Goal: Transaction & Acquisition: Purchase product/service

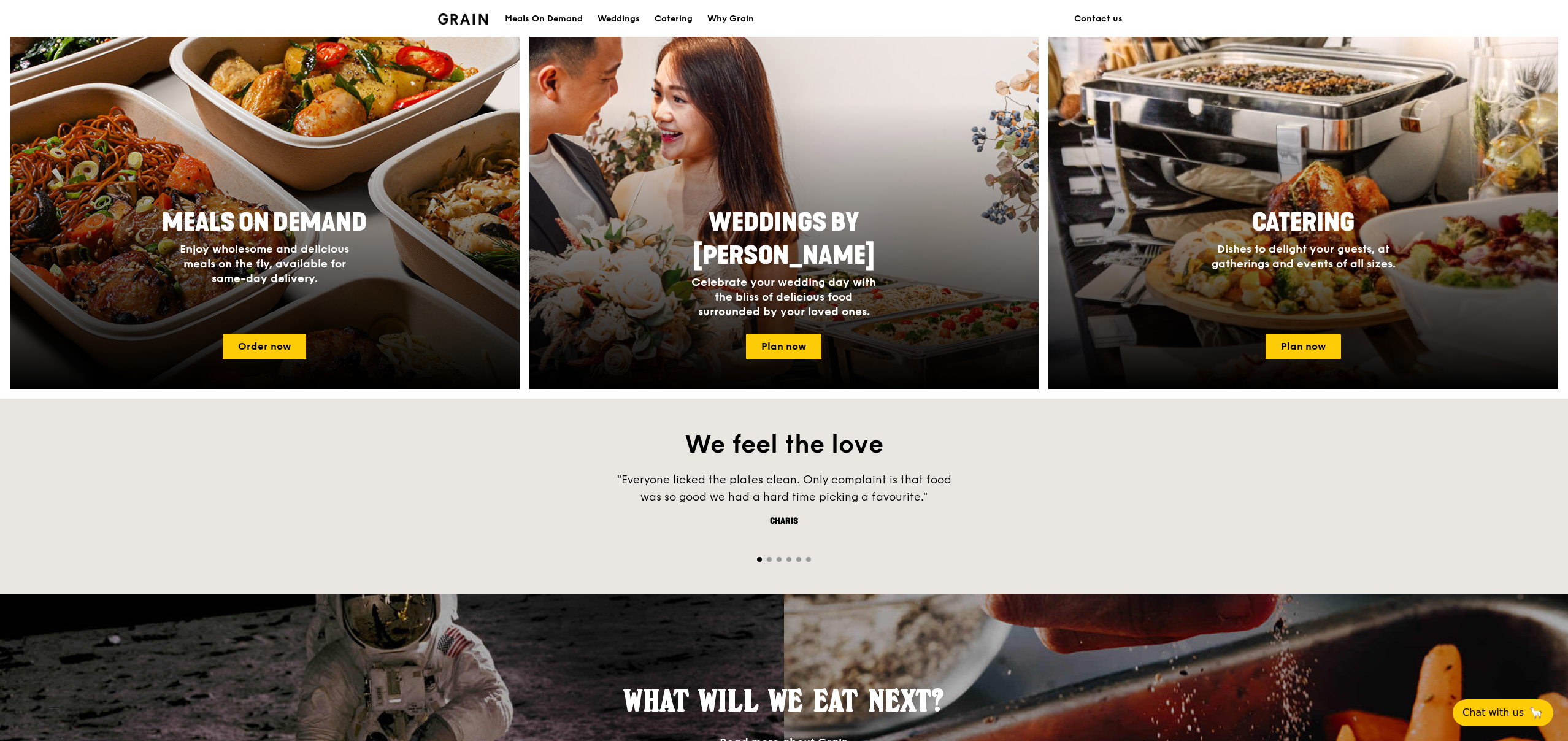
scroll to position [501, 0]
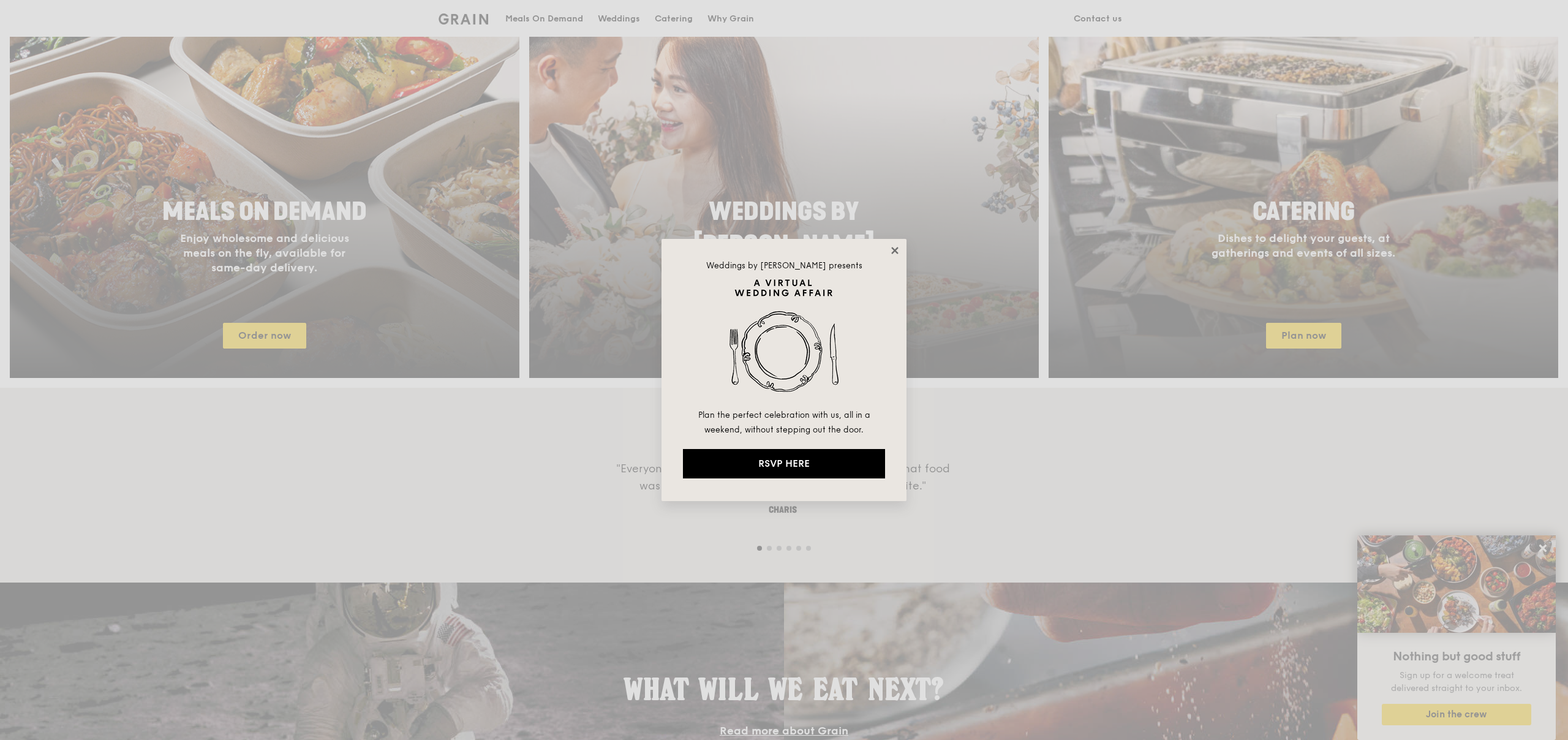
click at [892, 248] on icon at bounding box center [894, 250] width 7 height 7
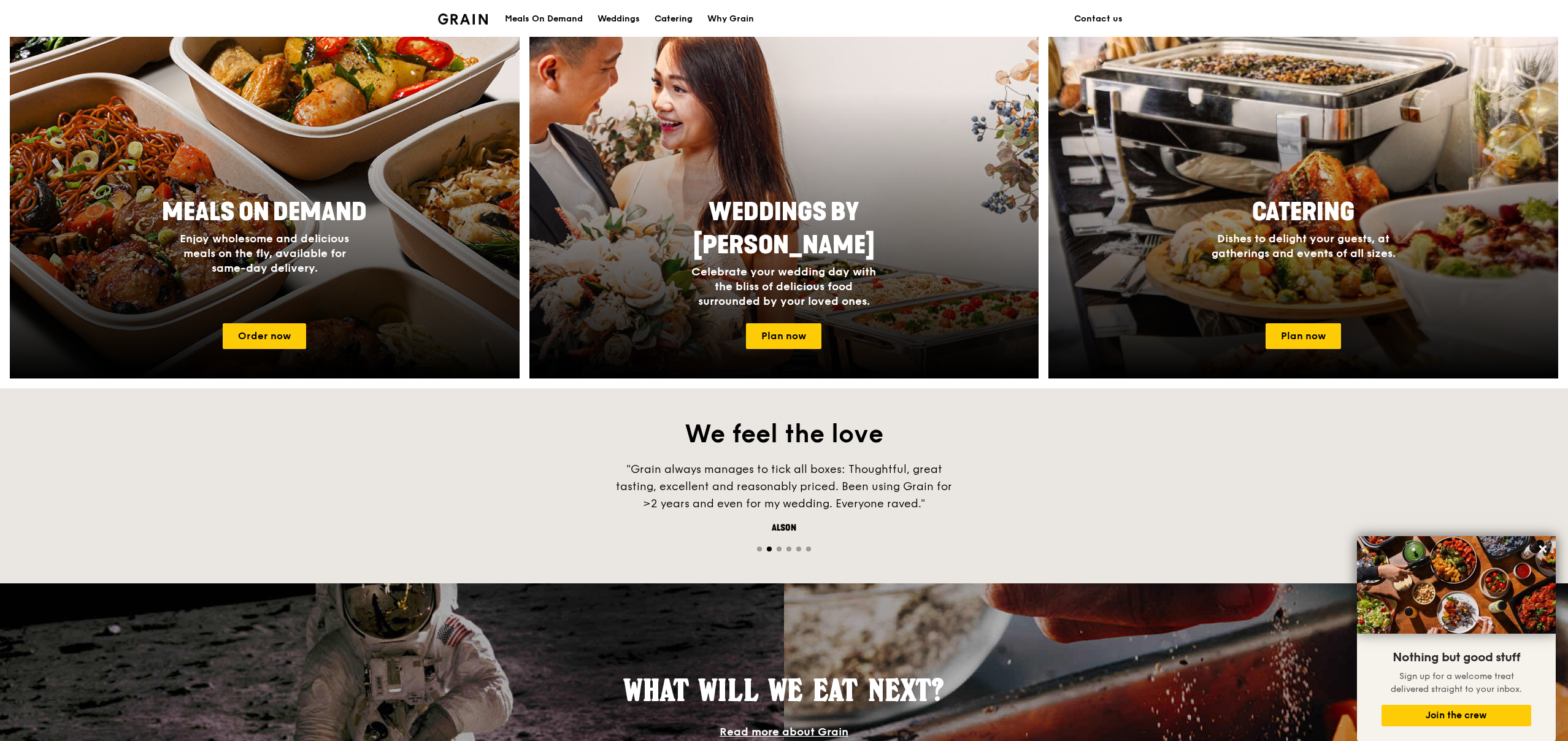
click at [675, 15] on div "Catering" at bounding box center [674, 19] width 38 height 37
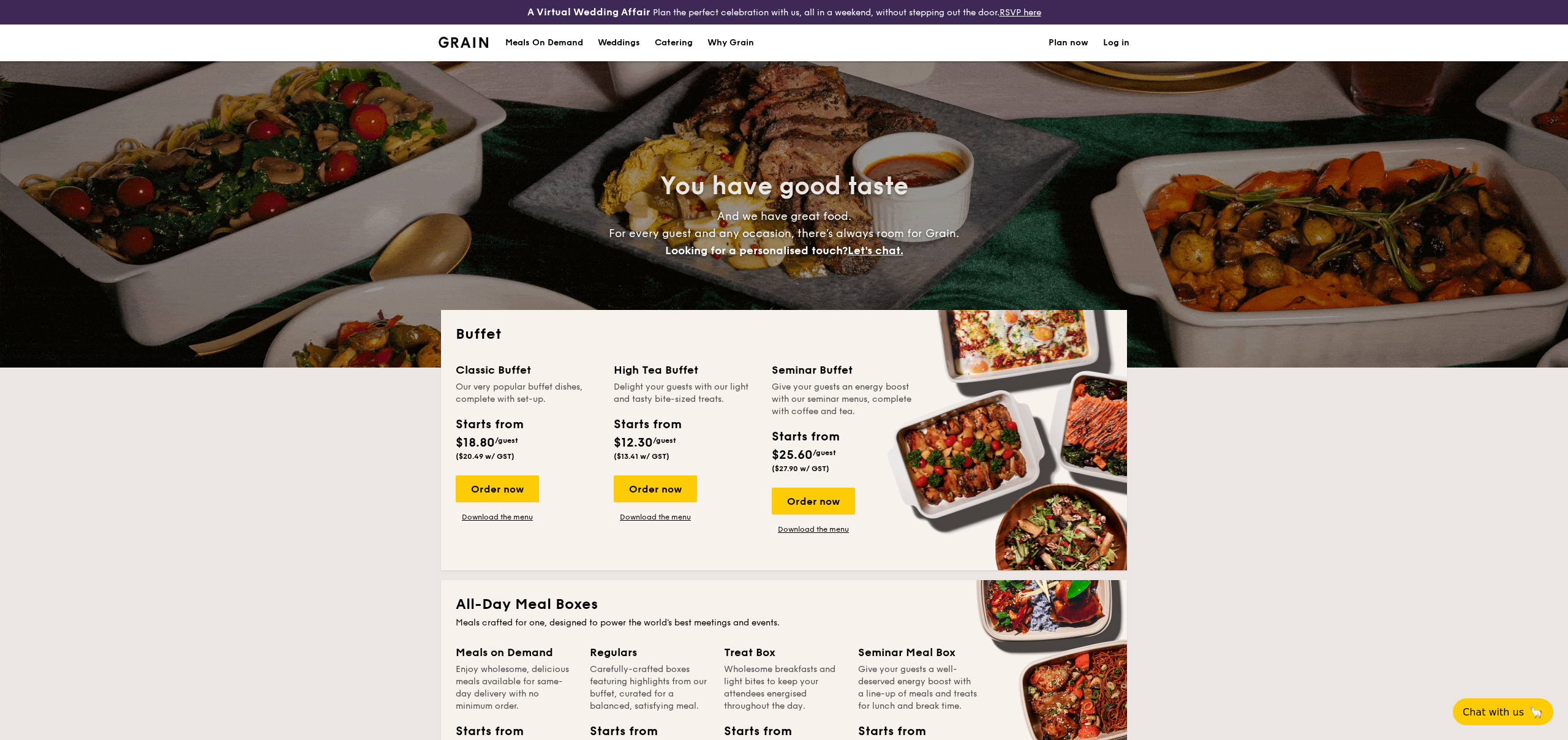
select select
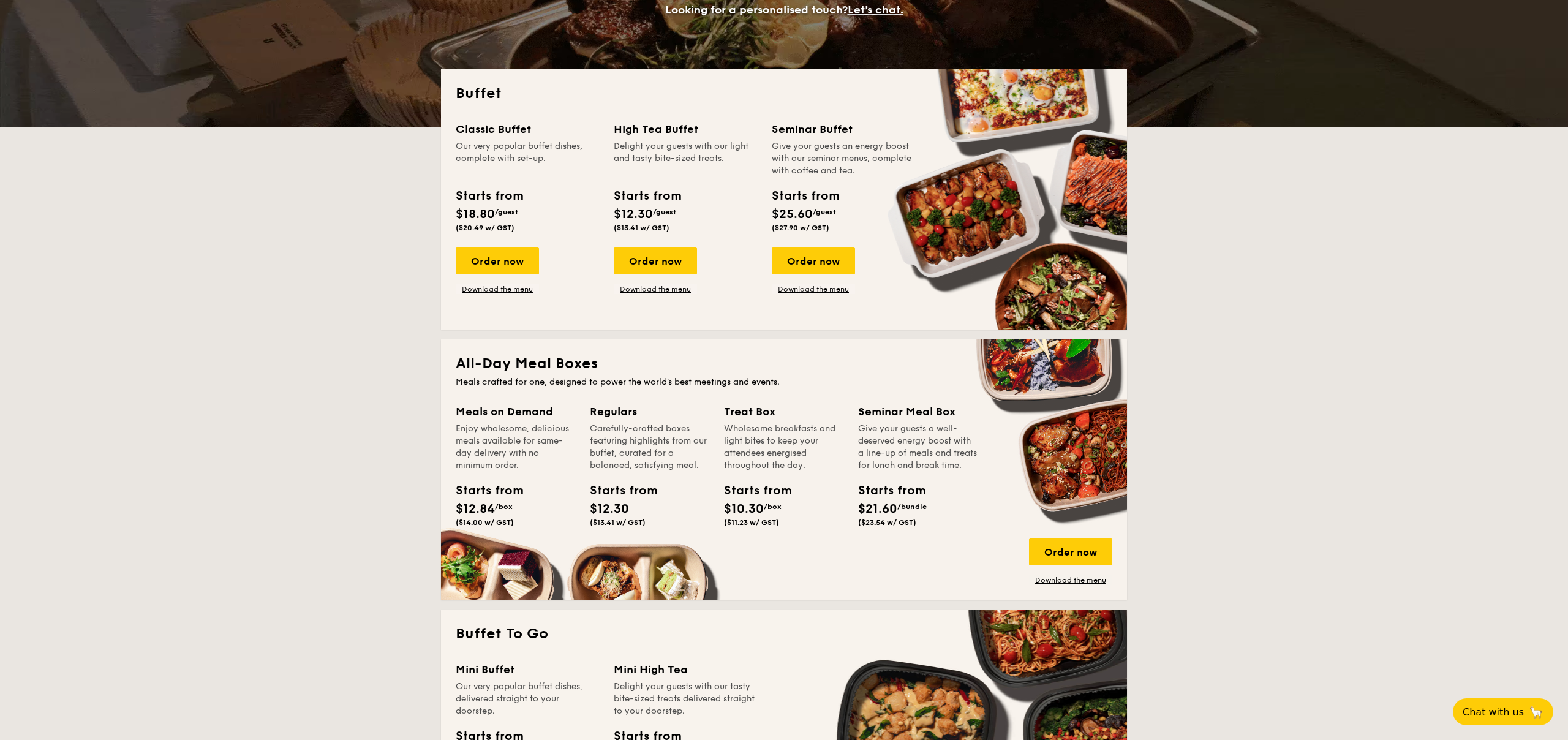
scroll to position [178, 0]
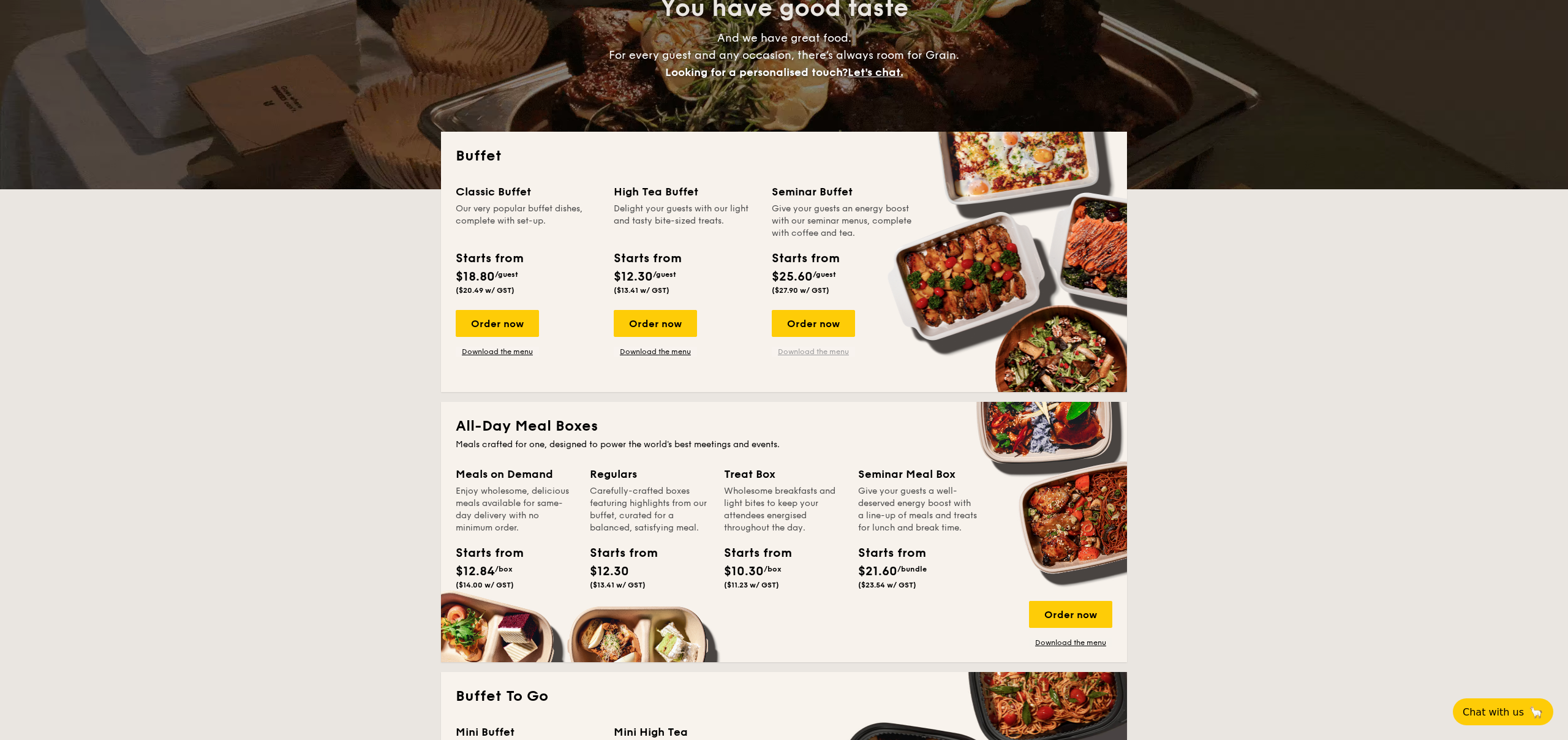
click at [803, 352] on link "Download the menu" at bounding box center [814, 352] width 83 height 10
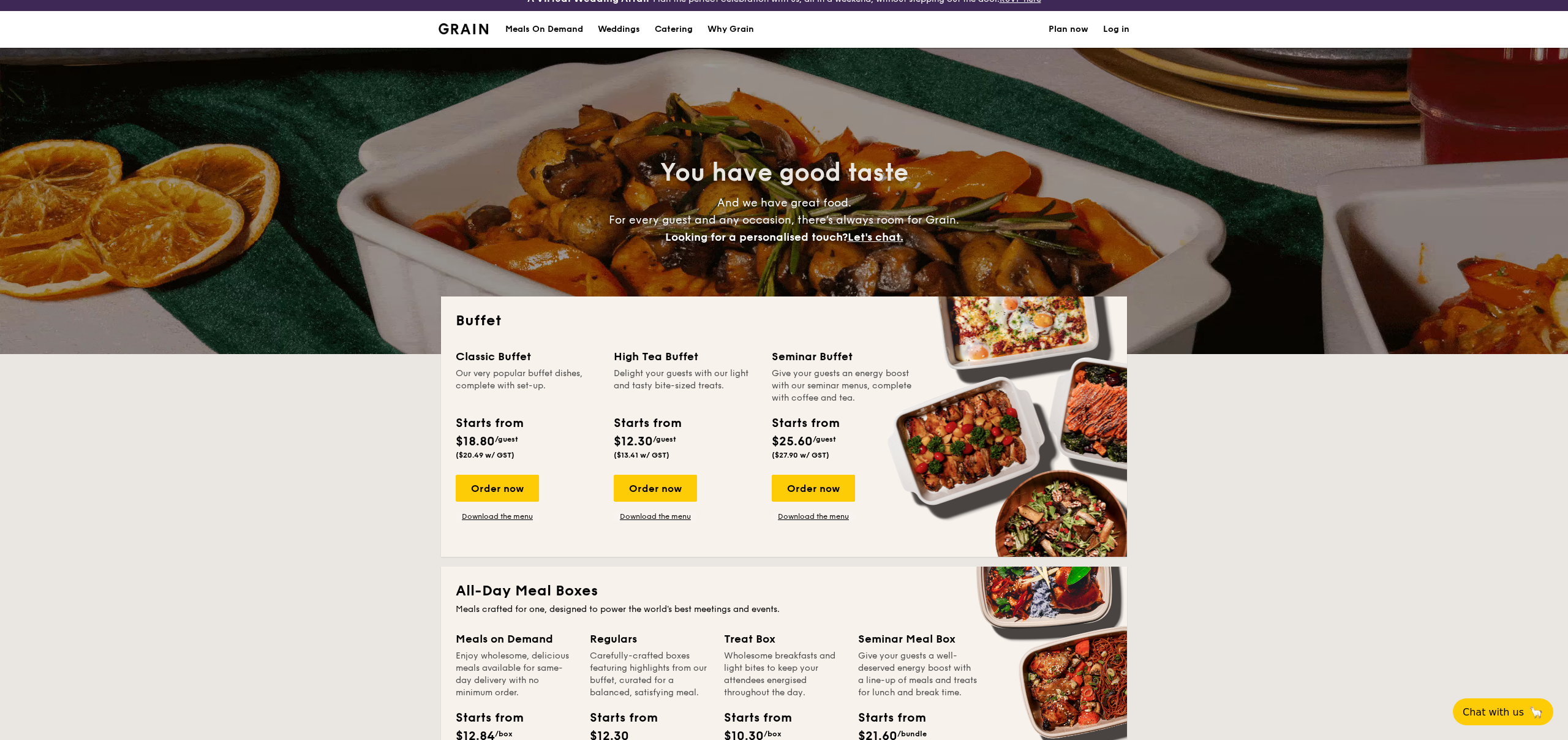
scroll to position [0, 0]
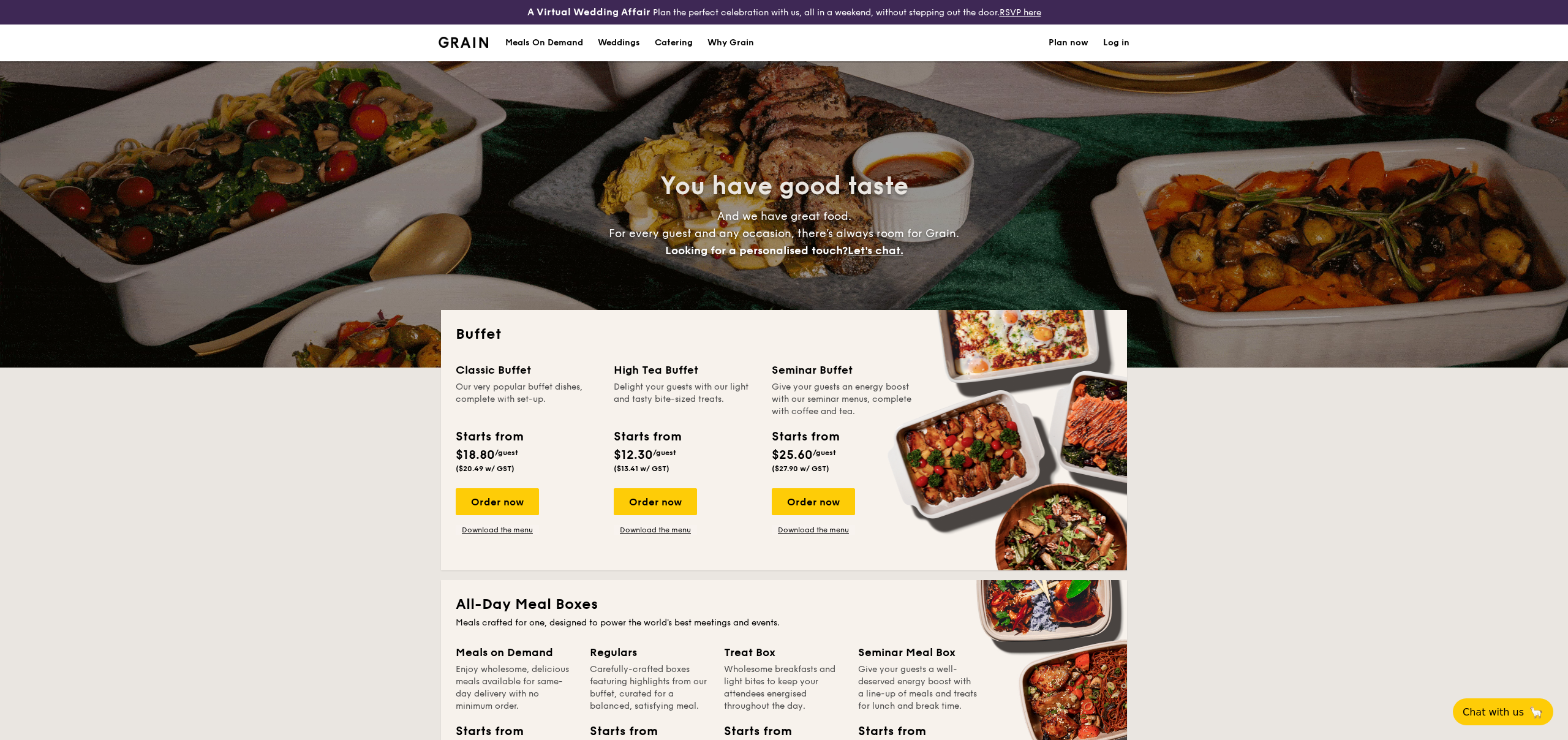
click at [728, 43] on div "Why Grain" at bounding box center [731, 42] width 47 height 37
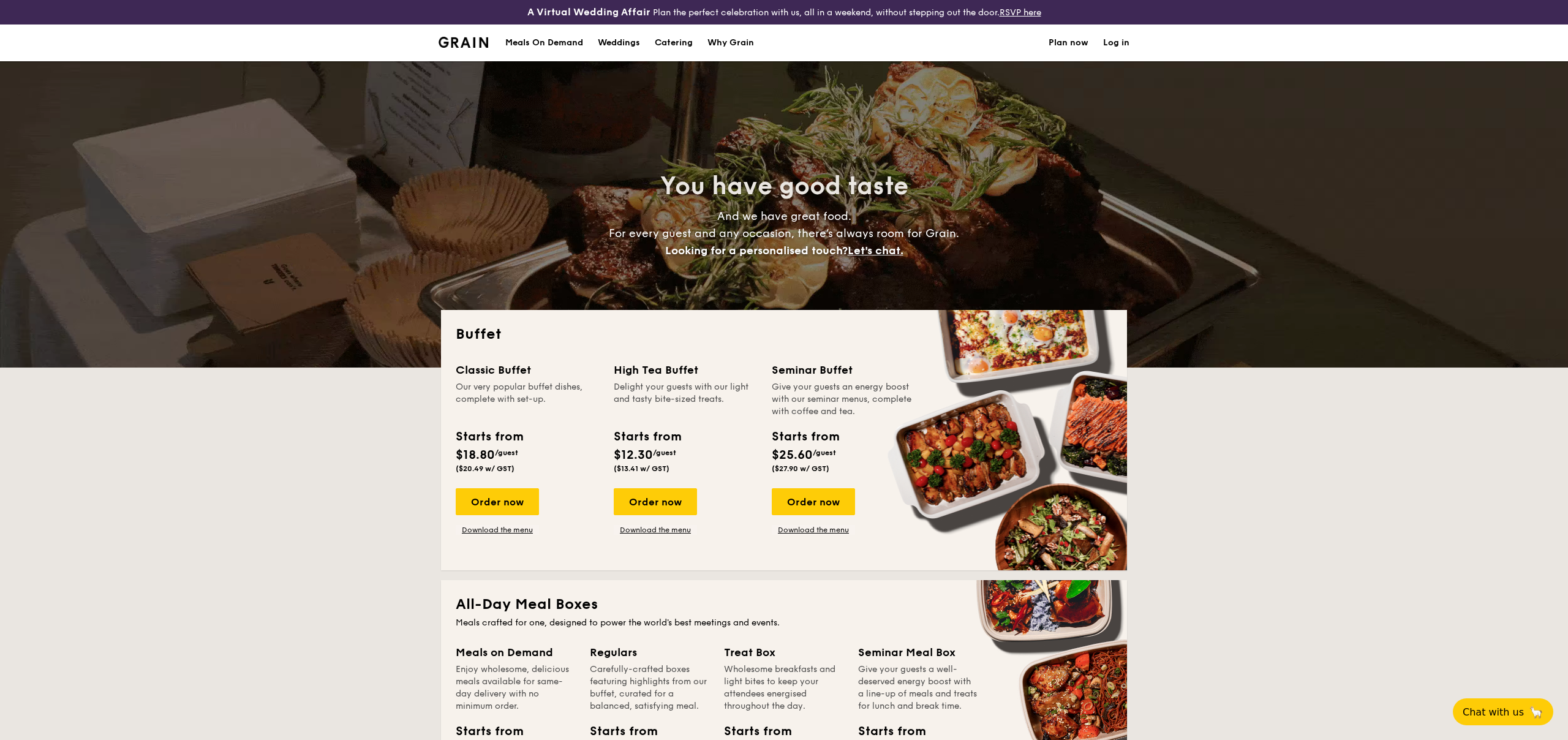
scroll to position [3, 0]
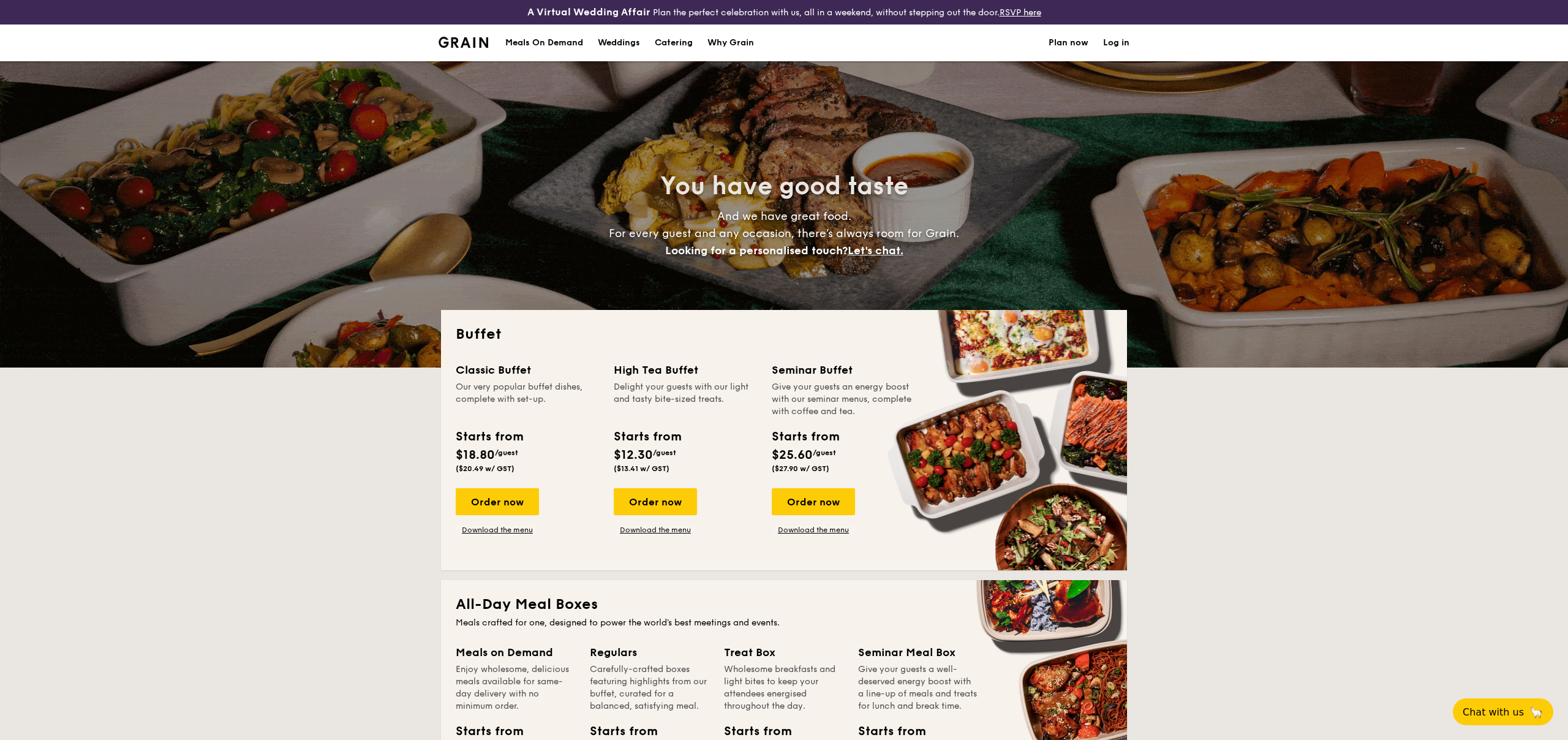
select select
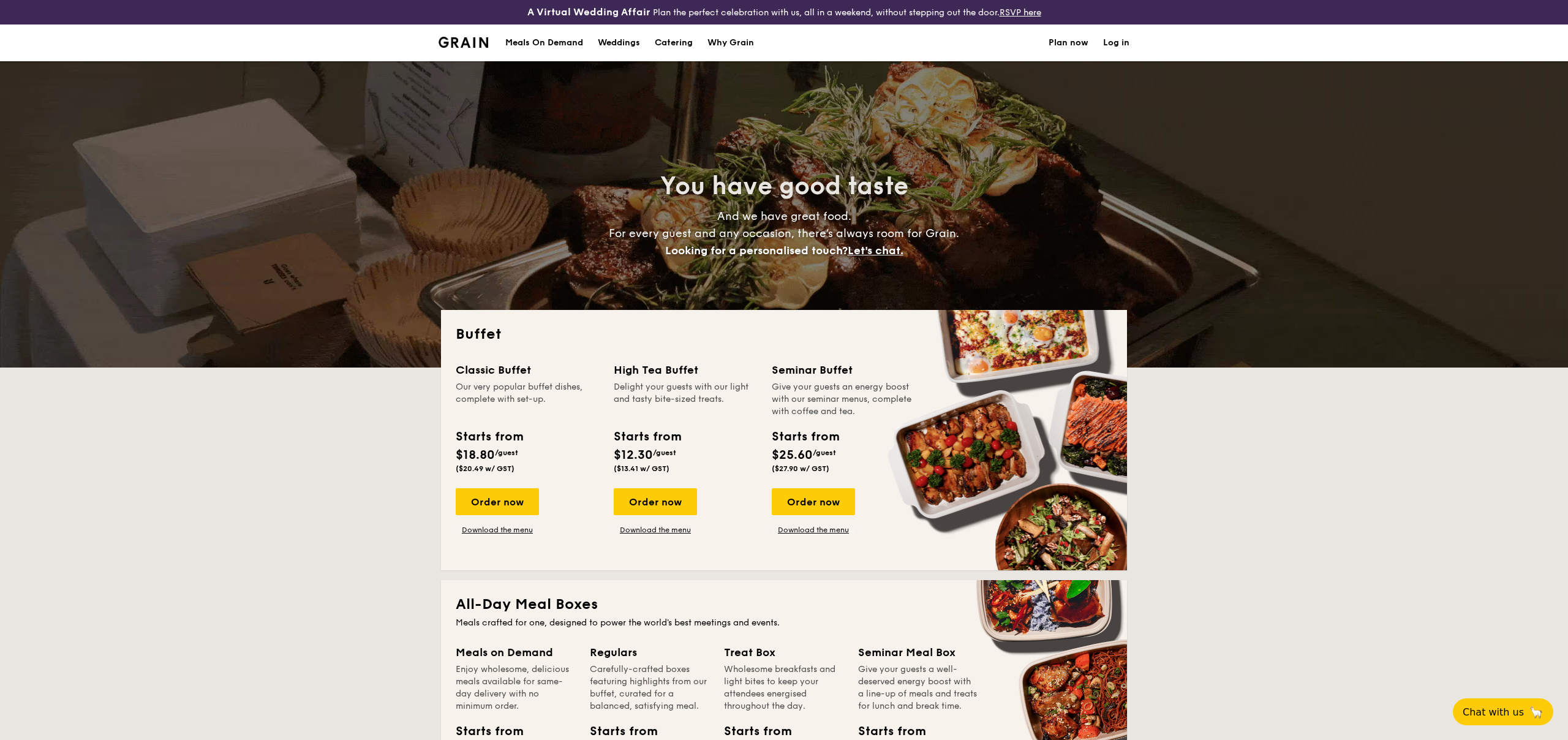
click at [538, 47] on div "Meals On Demand" at bounding box center [544, 42] width 78 height 37
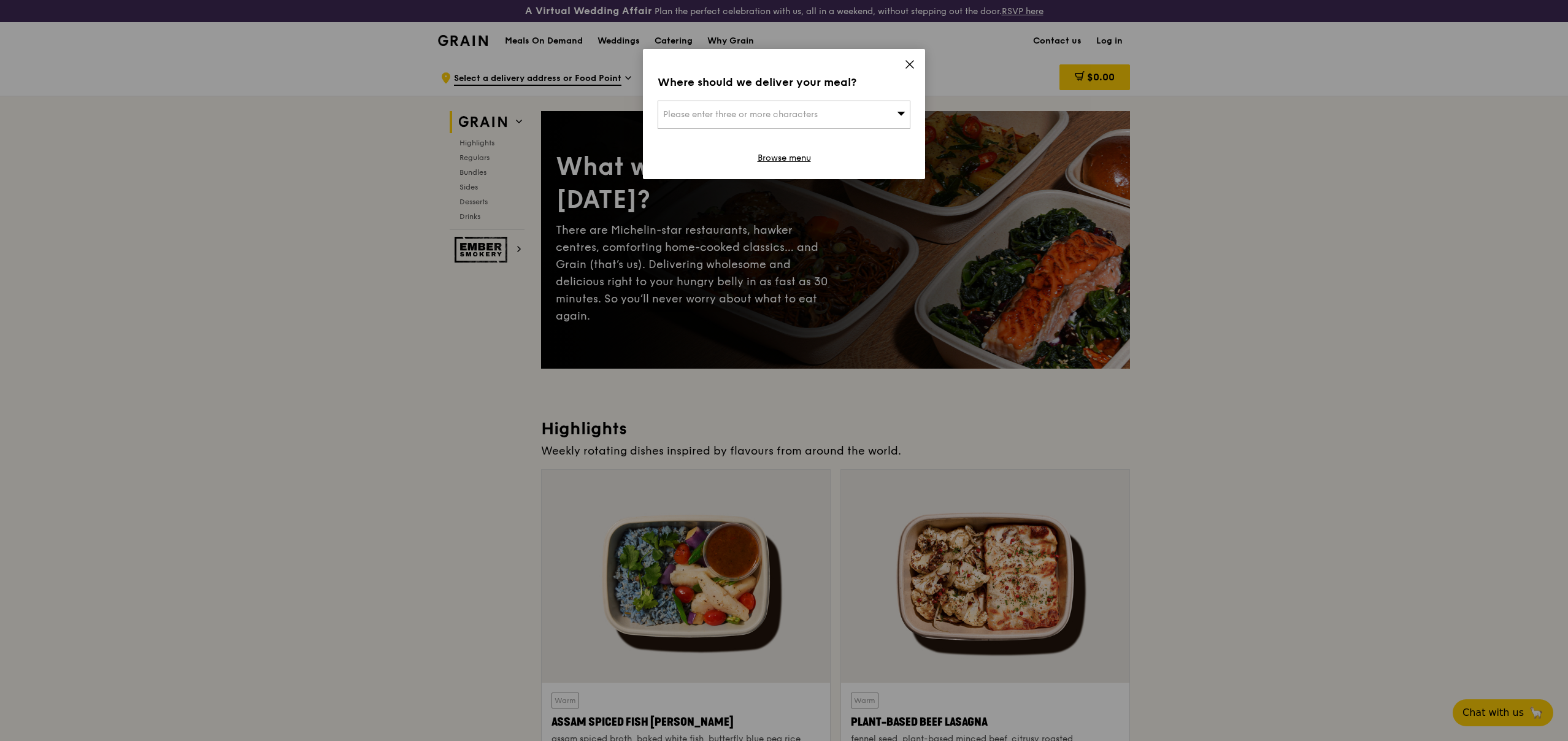
click at [883, 127] on div "Please enter three or more characters" at bounding box center [784, 115] width 253 height 28
click at [887, 117] on input "search" at bounding box center [783, 114] width 251 height 27
type input "520871"
click at [829, 142] on div "871 Tampines Street 84" at bounding box center [753, 139] width 181 height 13
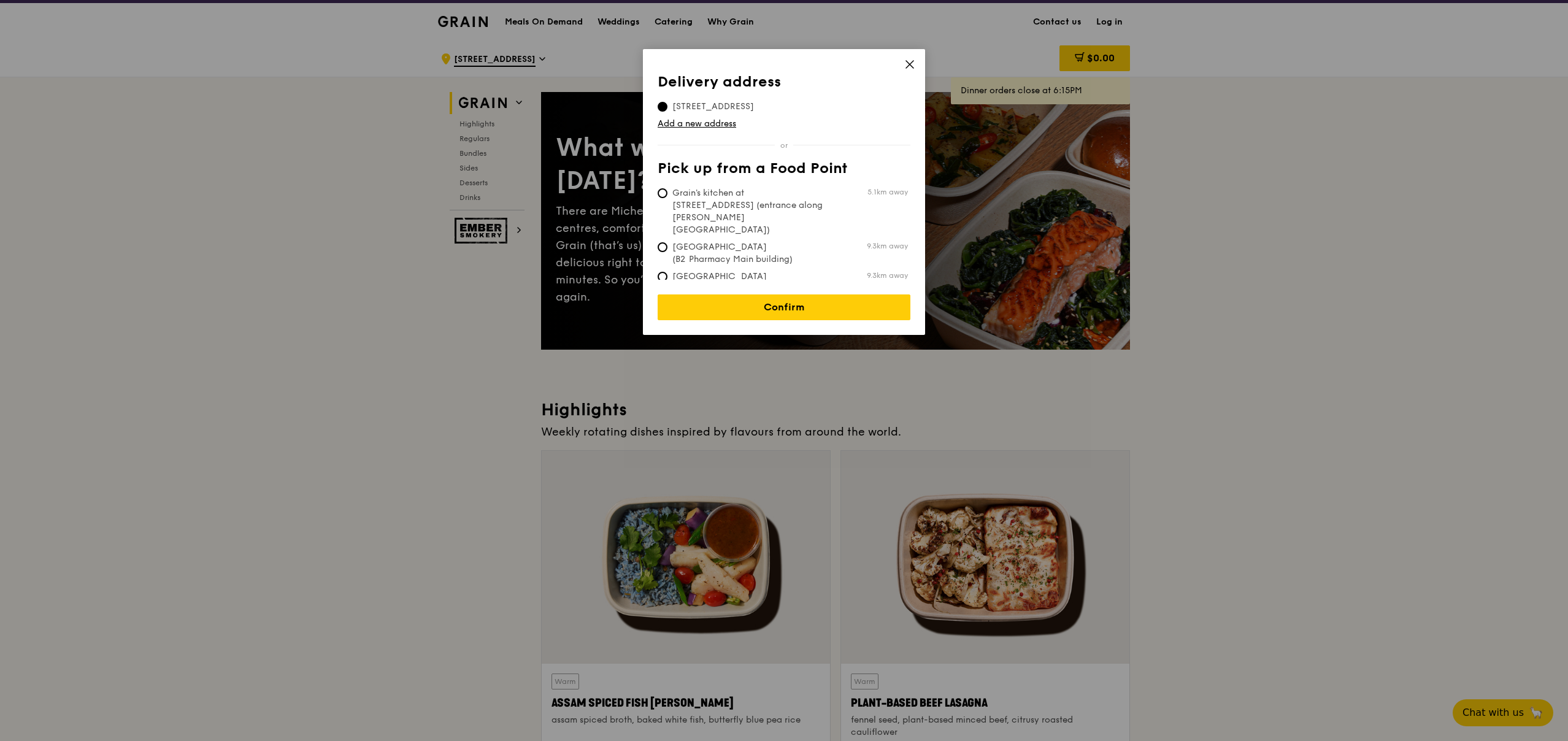
scroll to position [18, 0]
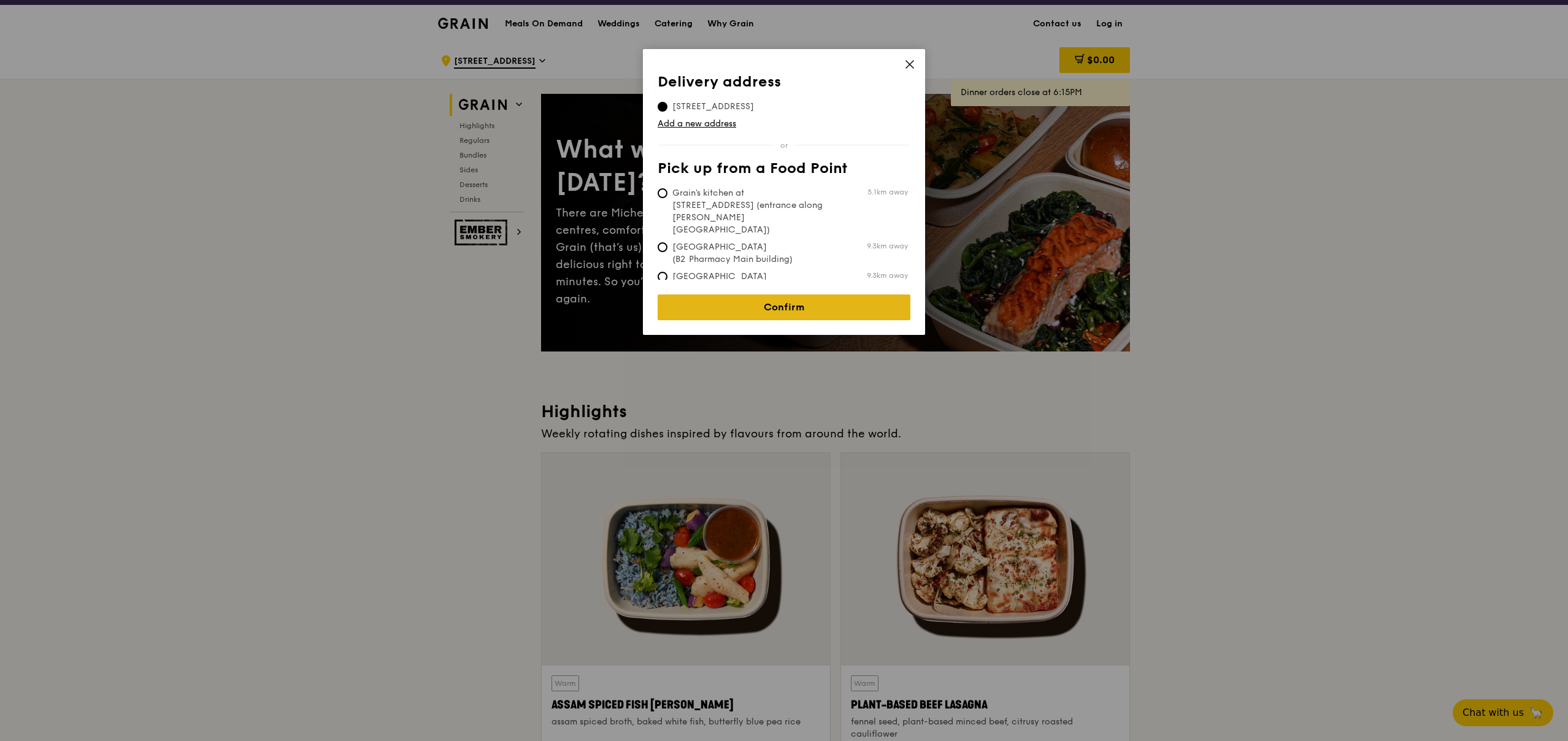
click at [810, 300] on link "Confirm" at bounding box center [784, 307] width 253 height 26
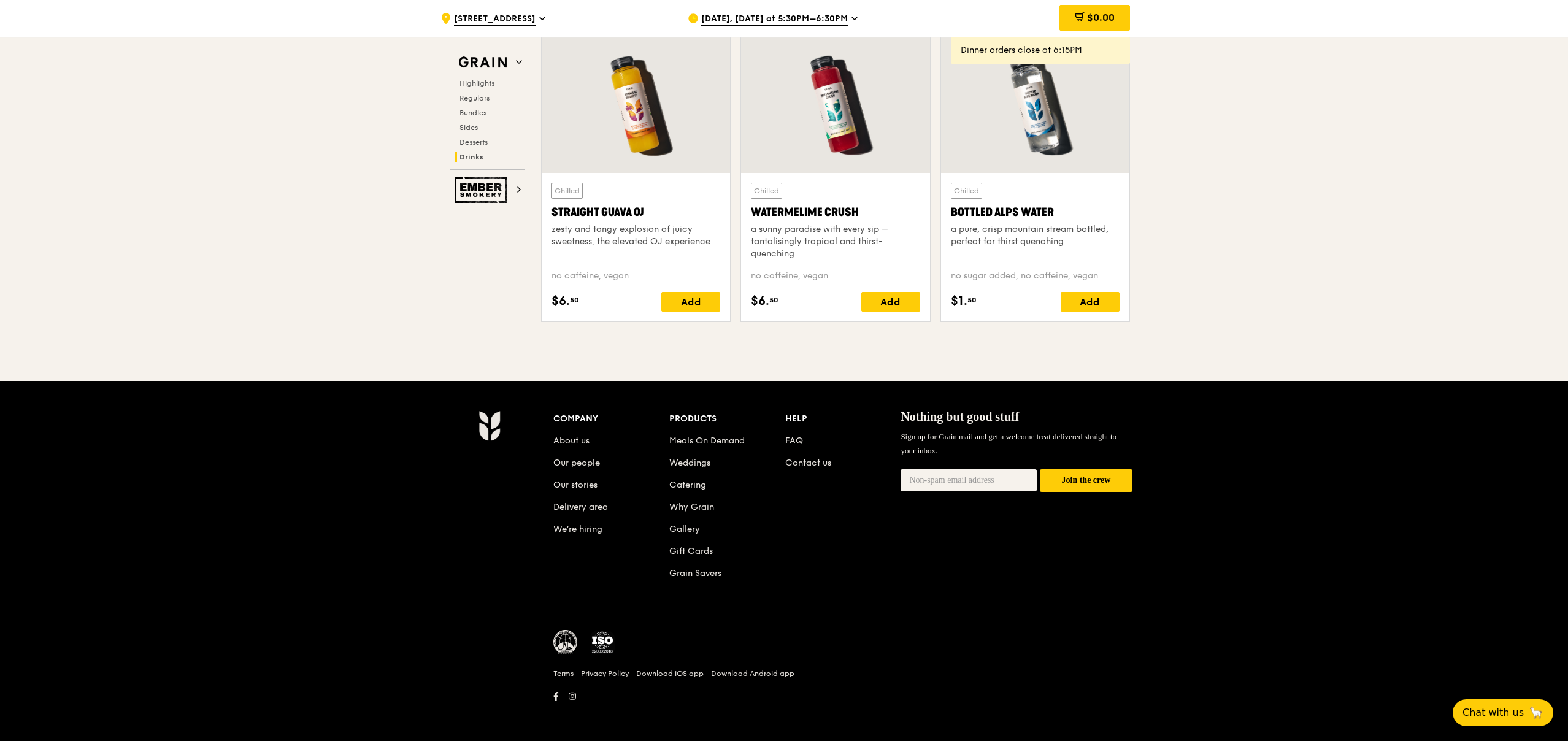
scroll to position [4919, 0]
